Goal: Information Seeking & Learning: Learn about a topic

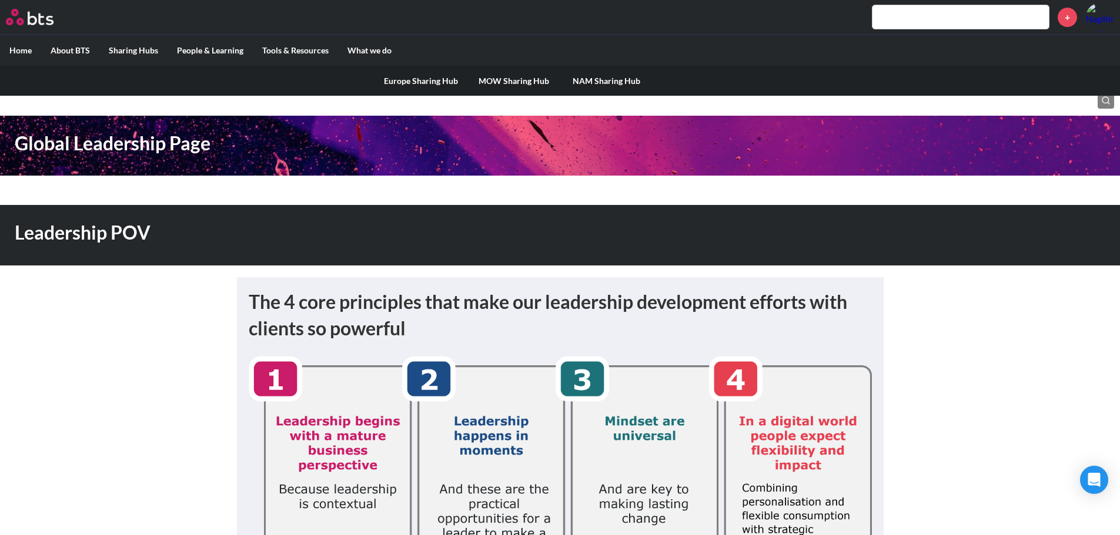
click at [518, 83] on link "MOW Sharing Hub" at bounding box center [513, 81] width 93 height 31
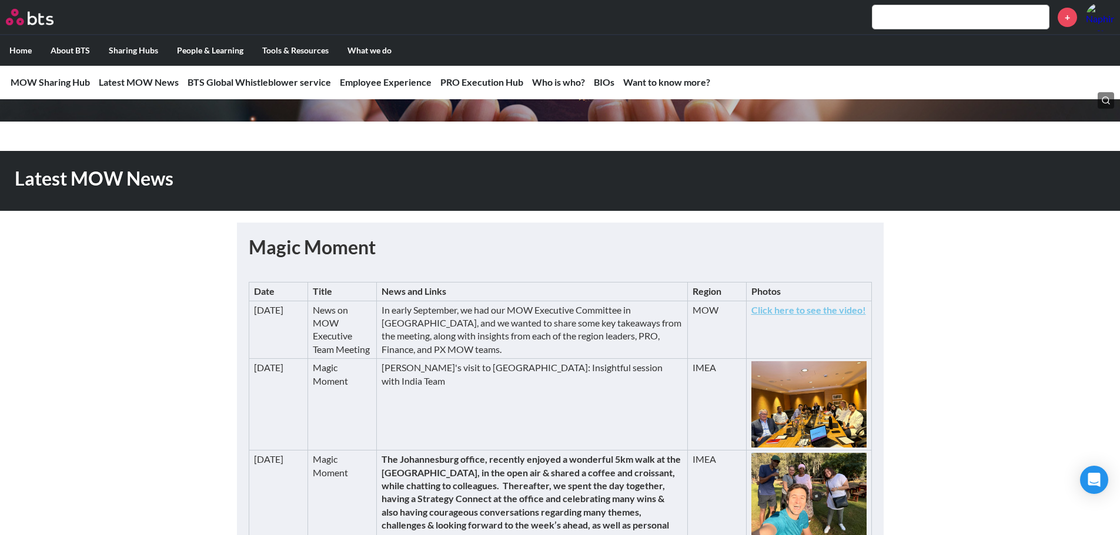
scroll to position [176, 0]
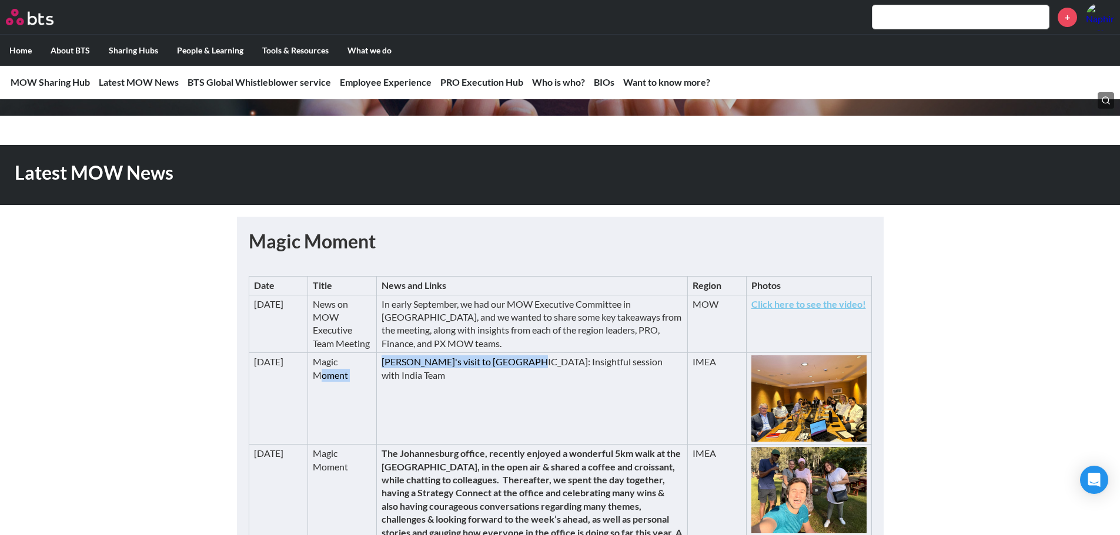
drag, startPoint x: 320, startPoint y: 379, endPoint x: 507, endPoint y: 375, distance: 187.5
click at [507, 375] on tr "[DATE] Magic Moment [PERSON_NAME]'s visit to [GEOGRAPHIC_DATA]: Insightful sess…" at bounding box center [560, 399] width 622 height 92
click at [481, 361] on td "[PERSON_NAME]'s visit to [GEOGRAPHIC_DATA]: Insightful session with India Team" at bounding box center [532, 399] width 310 height 92
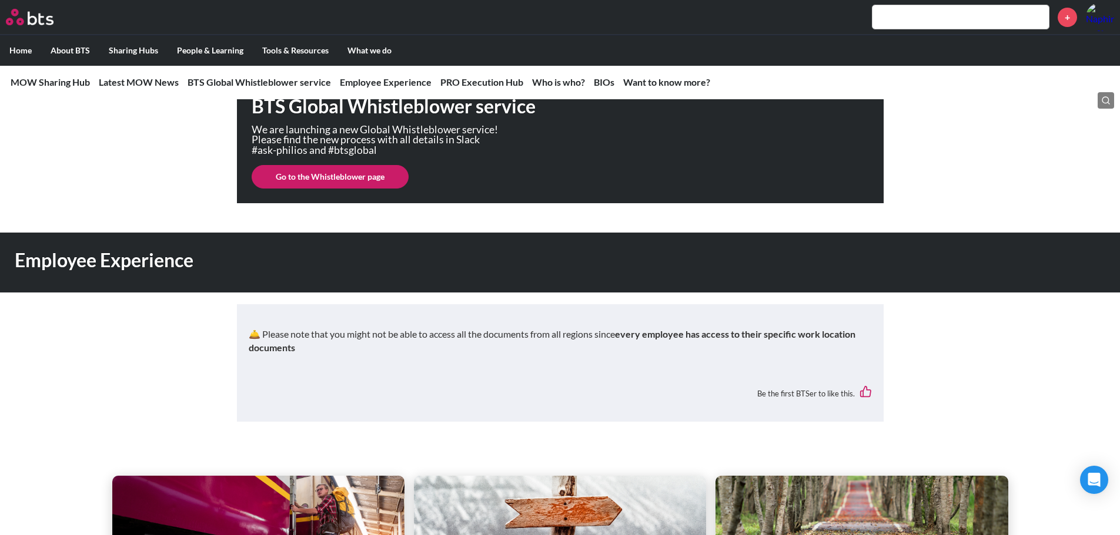
scroll to position [705, 0]
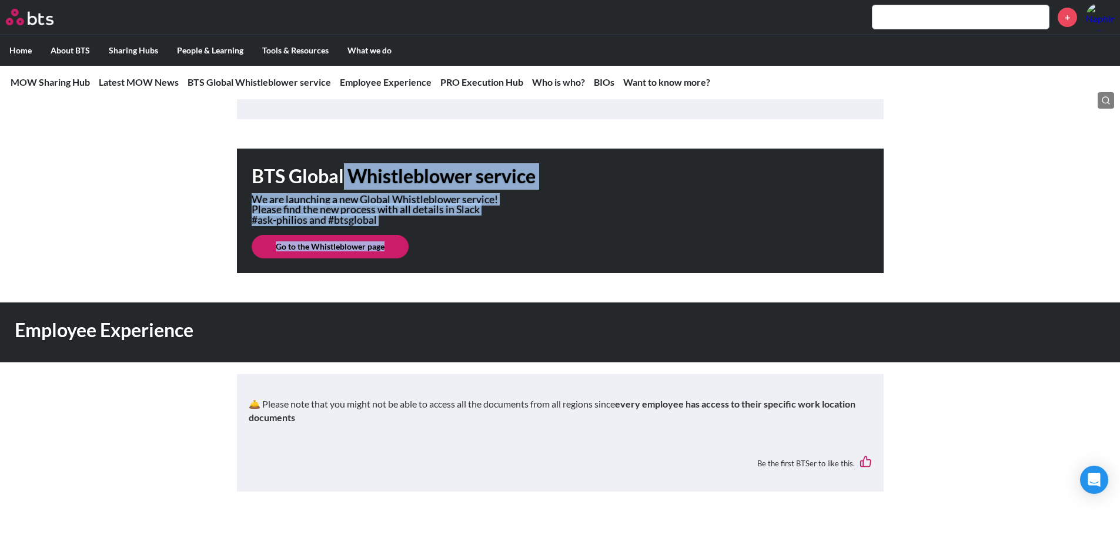
drag, startPoint x: 345, startPoint y: 188, endPoint x: 587, endPoint y: 236, distance: 246.8
click at [587, 236] on div "BTS Global Whistleblower service We are launching a new Global Whistleblower se…" at bounding box center [560, 211] width 646 height 125
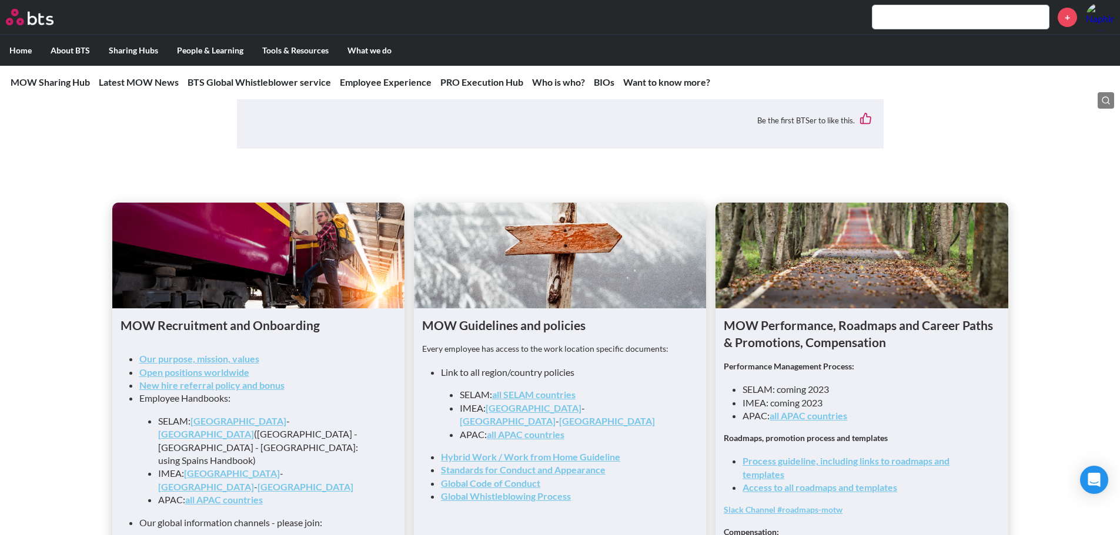
scroll to position [1058, 0]
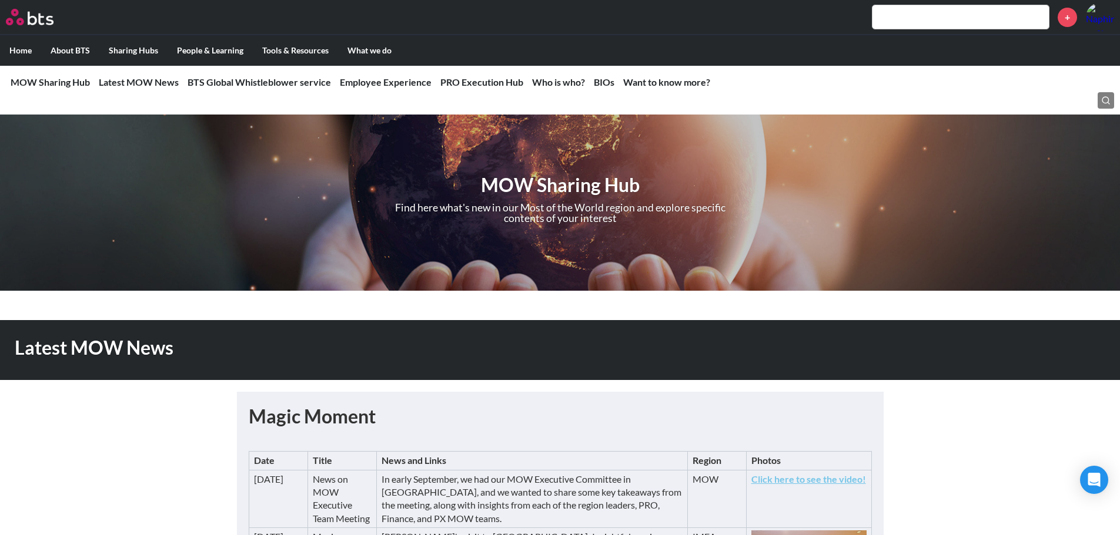
scroll to position [0, 0]
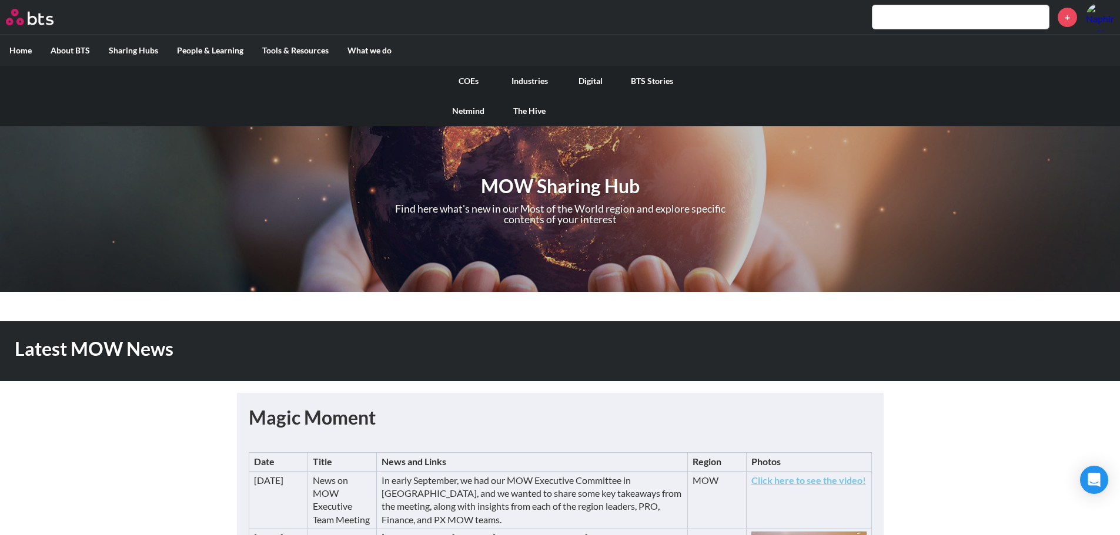
click at [473, 82] on link "COEs" at bounding box center [468, 81] width 61 height 31
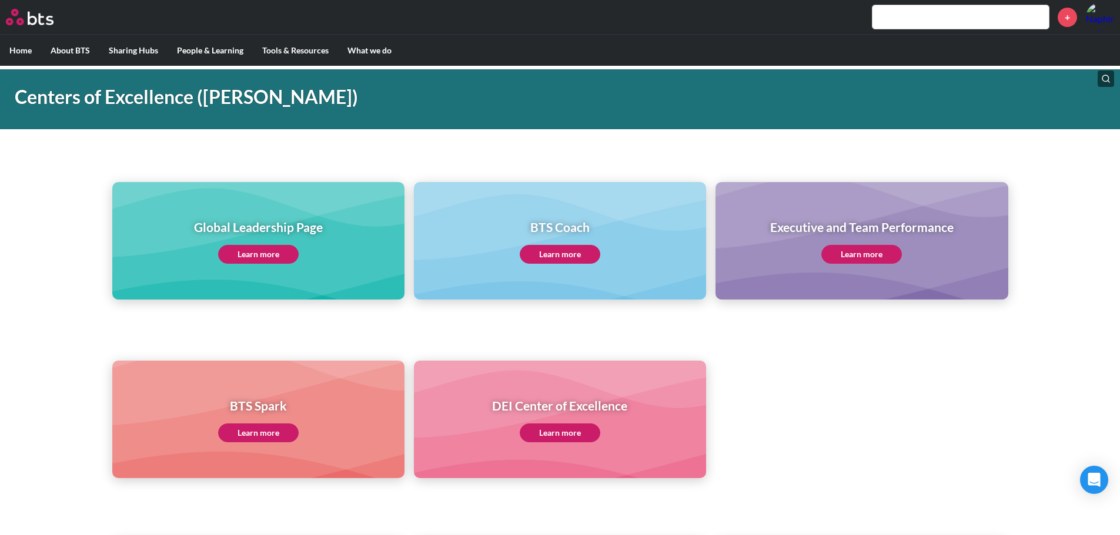
scroll to position [59, 0]
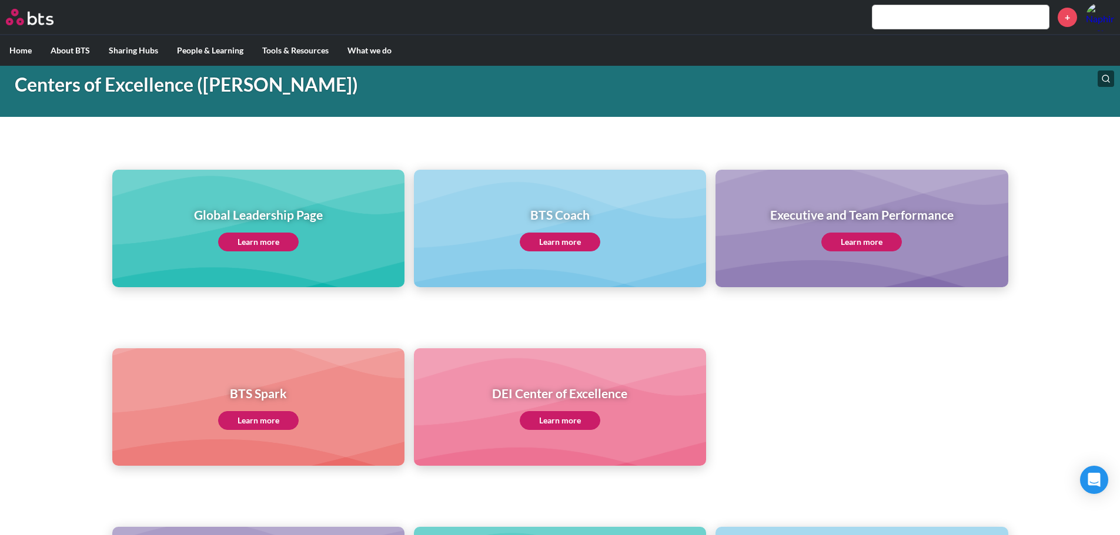
click at [949, 21] on input "text" at bounding box center [960, 17] width 176 height 24
paste input "State-owned enterprise"
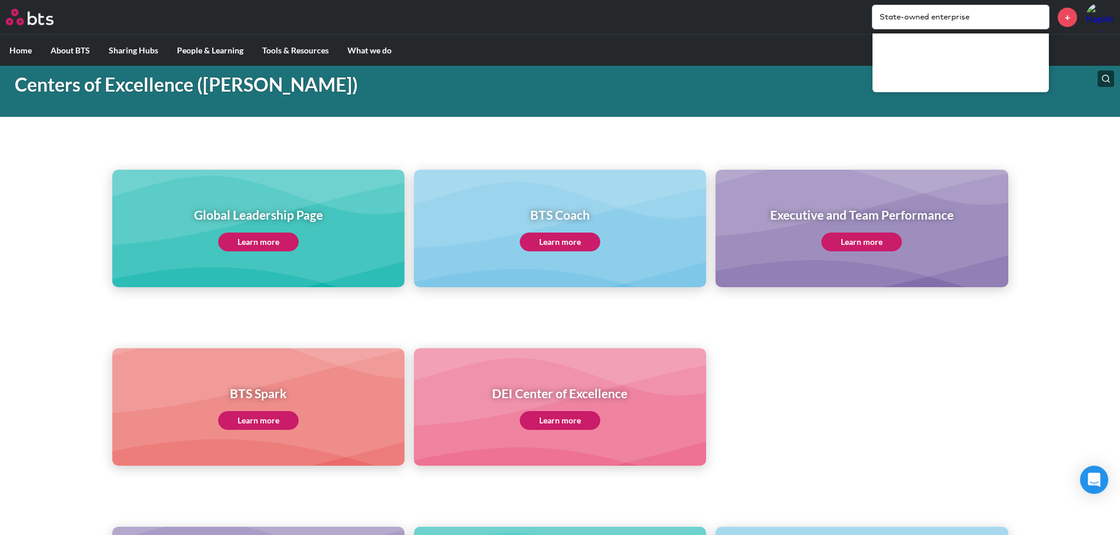
type input "State-owned enterprise"
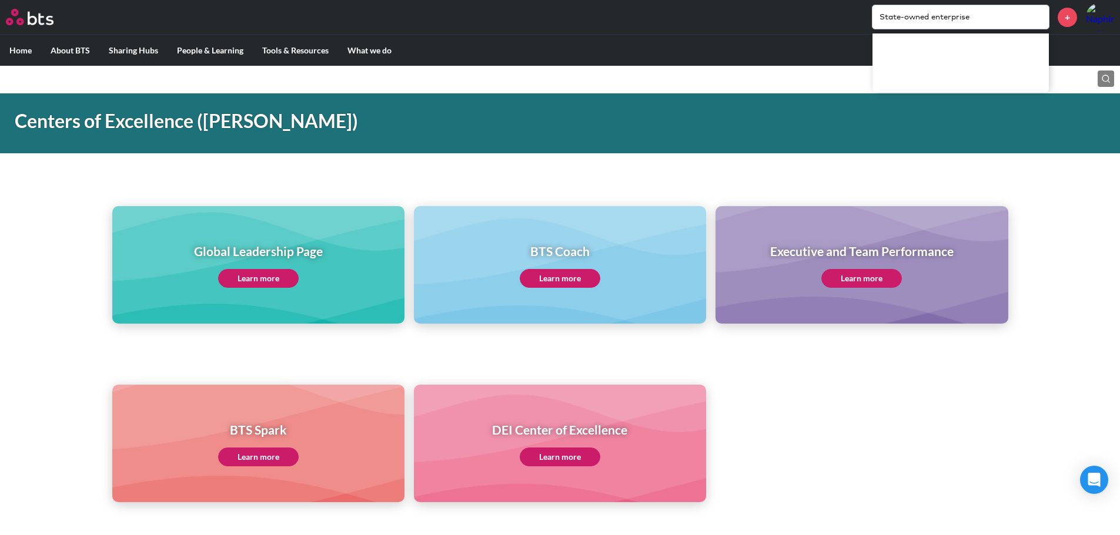
scroll to position [0, 0]
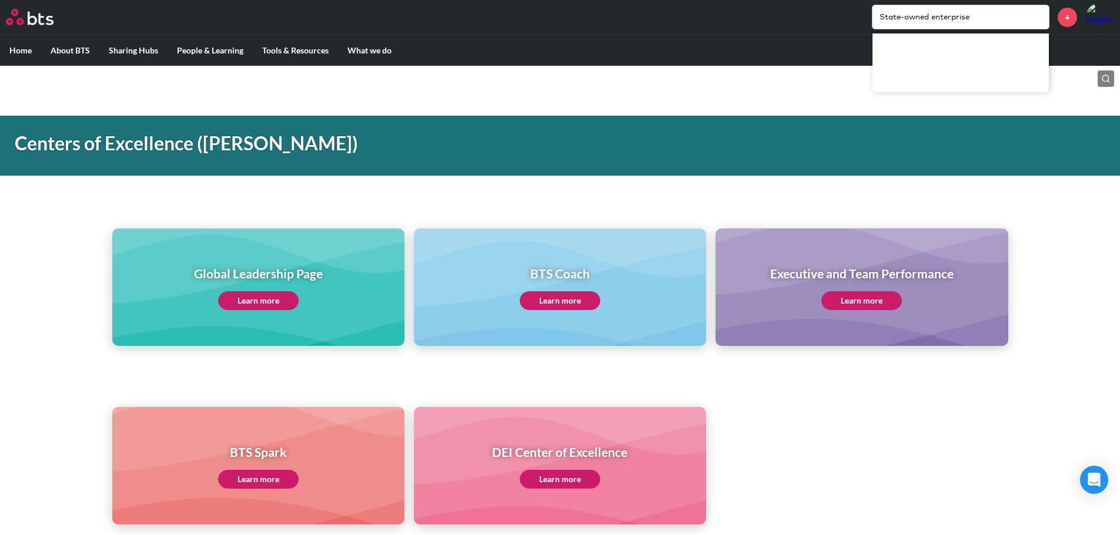
drag, startPoint x: 982, startPoint y: 19, endPoint x: 820, endPoint y: 6, distance: 162.8
click at [820, 6] on div "State-owned enterprise +" at bounding box center [594, 17] width 1038 height 28
click at [540, 186] on div "Global Leadership Page Learn more BTS Coach Learn more Executive and Team Perfo…" at bounding box center [560, 266] width 1120 height 160
